Goal: Entertainment & Leisure: Consume media (video, audio)

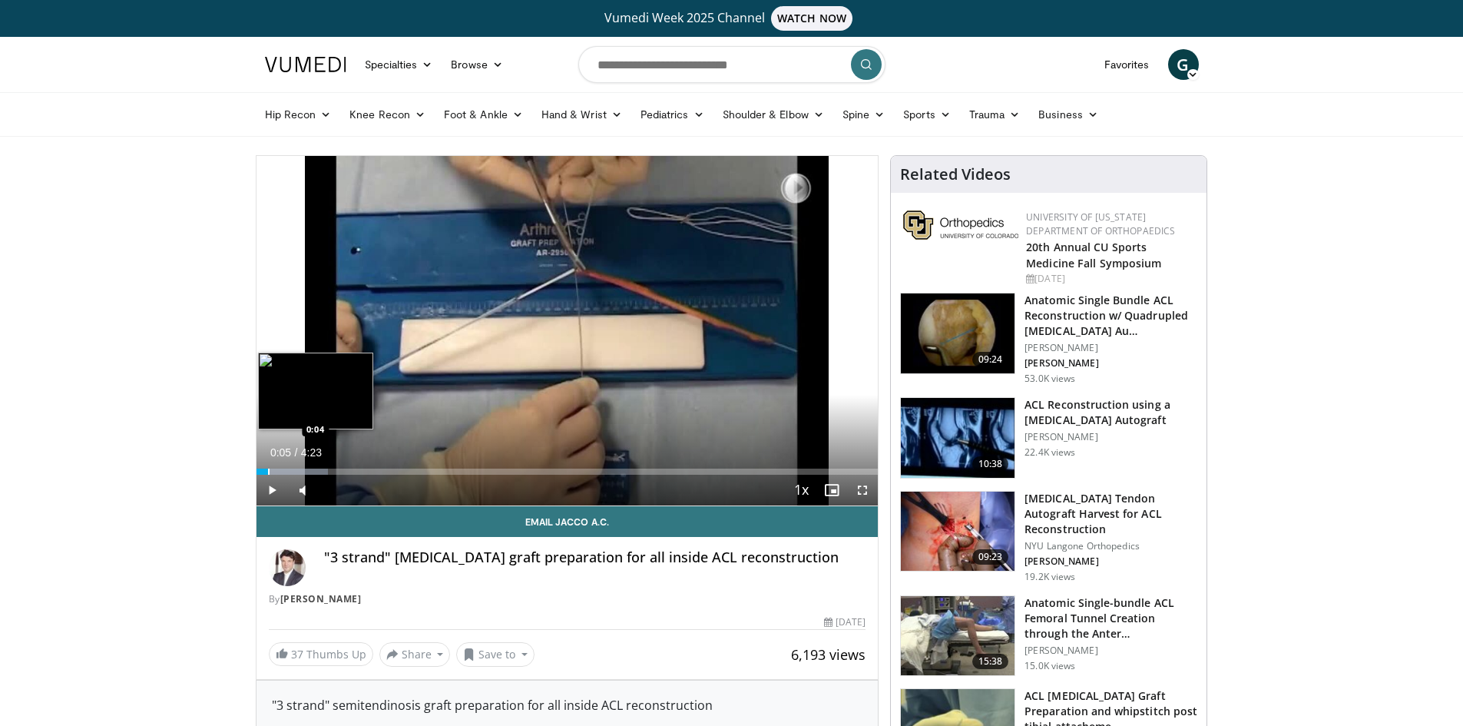
click at [268, 470] on div "Progress Bar" at bounding box center [269, 471] width 2 height 6
click at [281, 470] on div "Progress Bar" at bounding box center [282, 471] width 2 height 6
